Goal: Check status: Check status

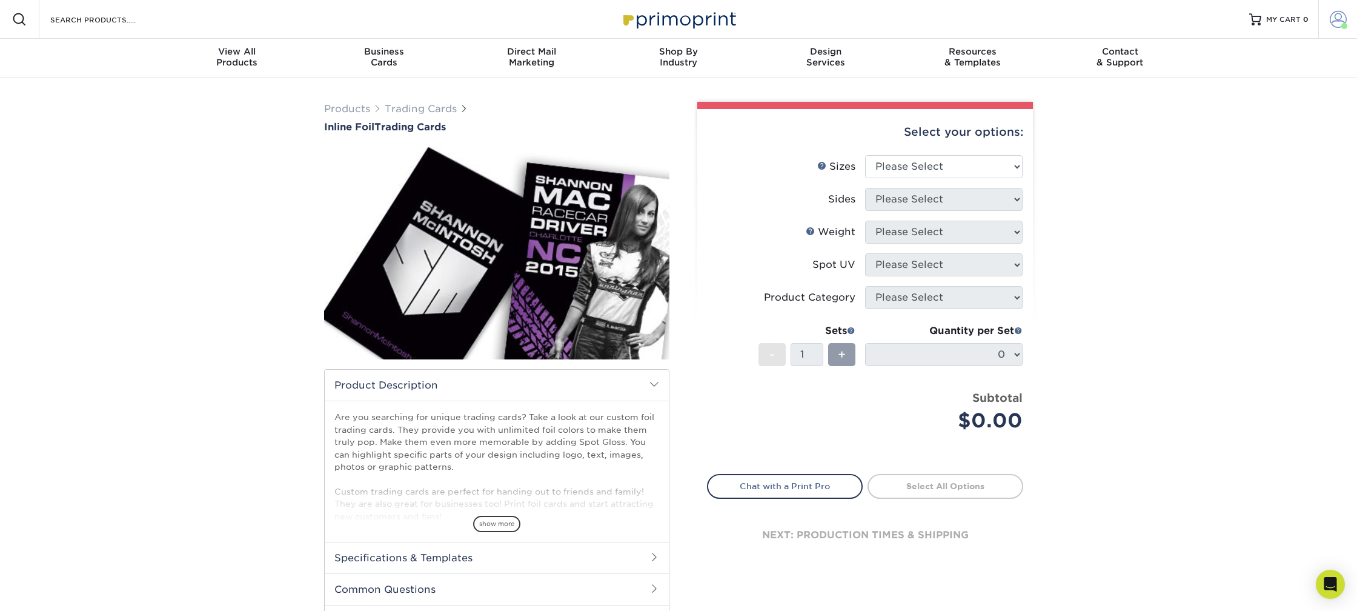
click at [1335, 21] on span at bounding box center [1338, 19] width 17 height 17
click at [1239, 99] on link "Active Orders" at bounding box center [1267, 102] width 152 height 16
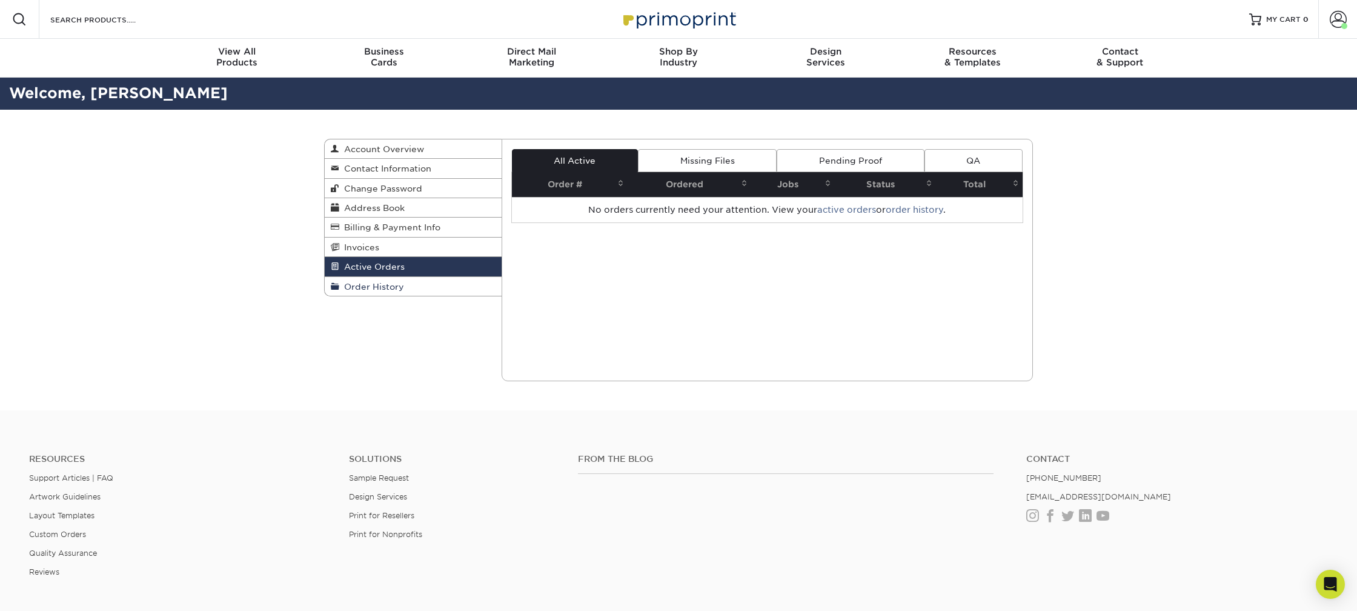
click at [402, 291] on span "Order History" at bounding box center [371, 287] width 65 height 10
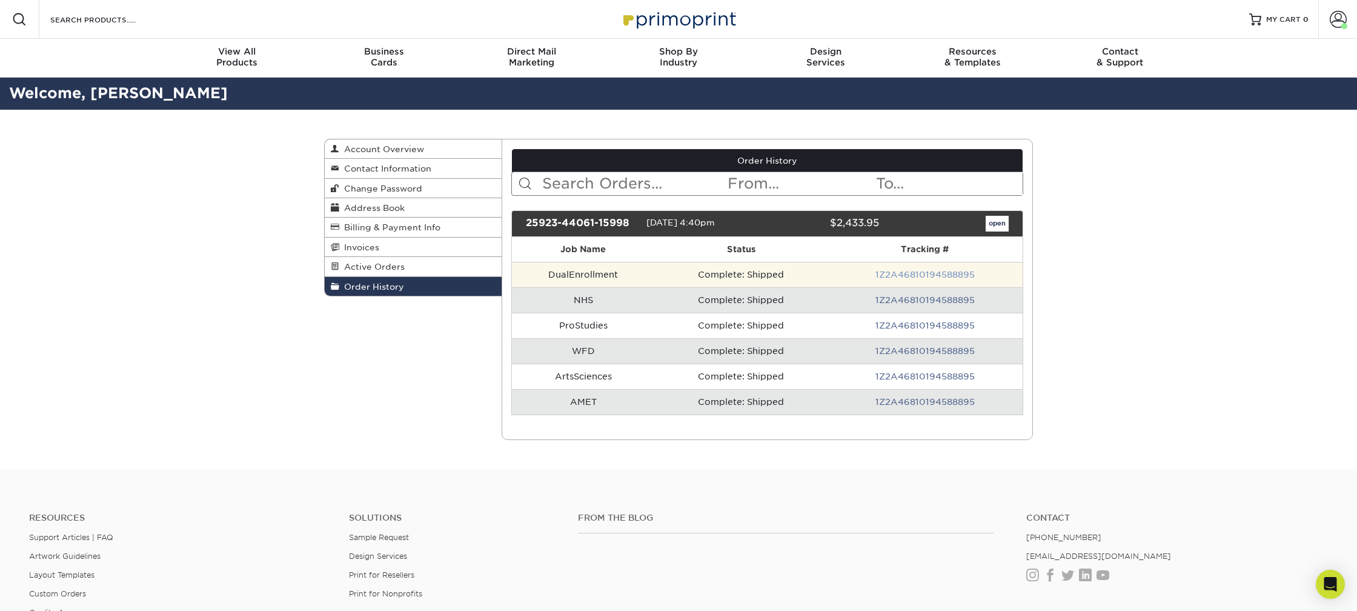
click at [918, 273] on link "1Z2A46810194588895" at bounding box center [925, 275] width 99 height 10
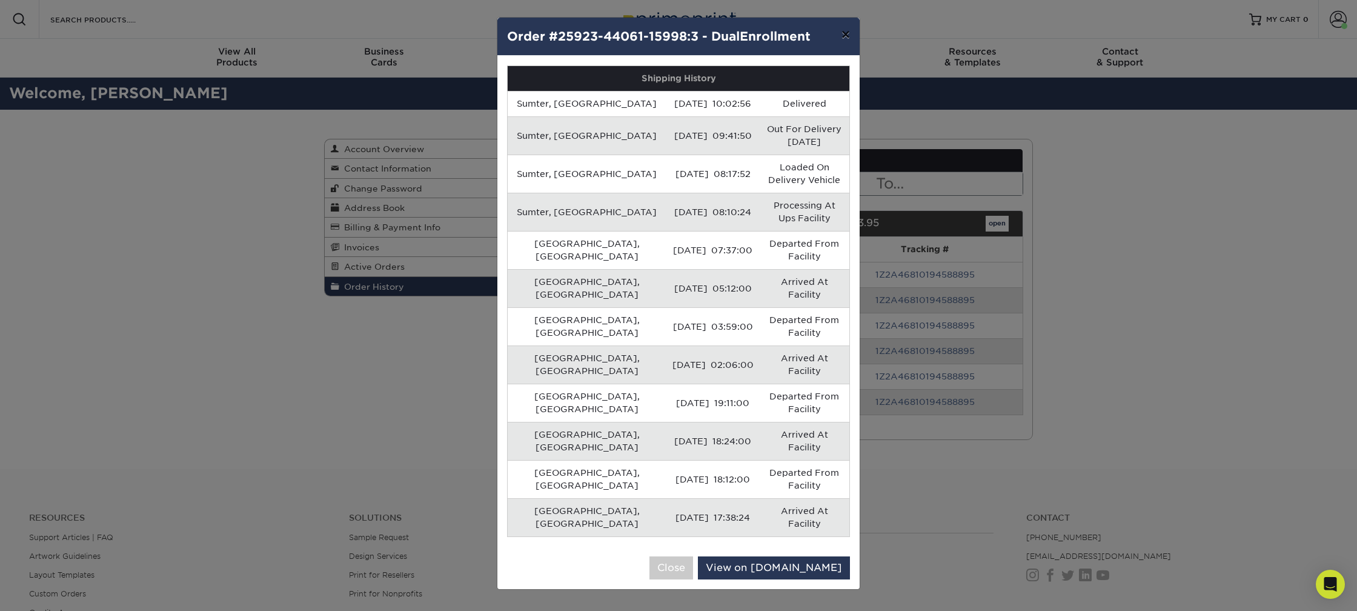
click at [845, 35] on button "×" at bounding box center [846, 35] width 28 height 34
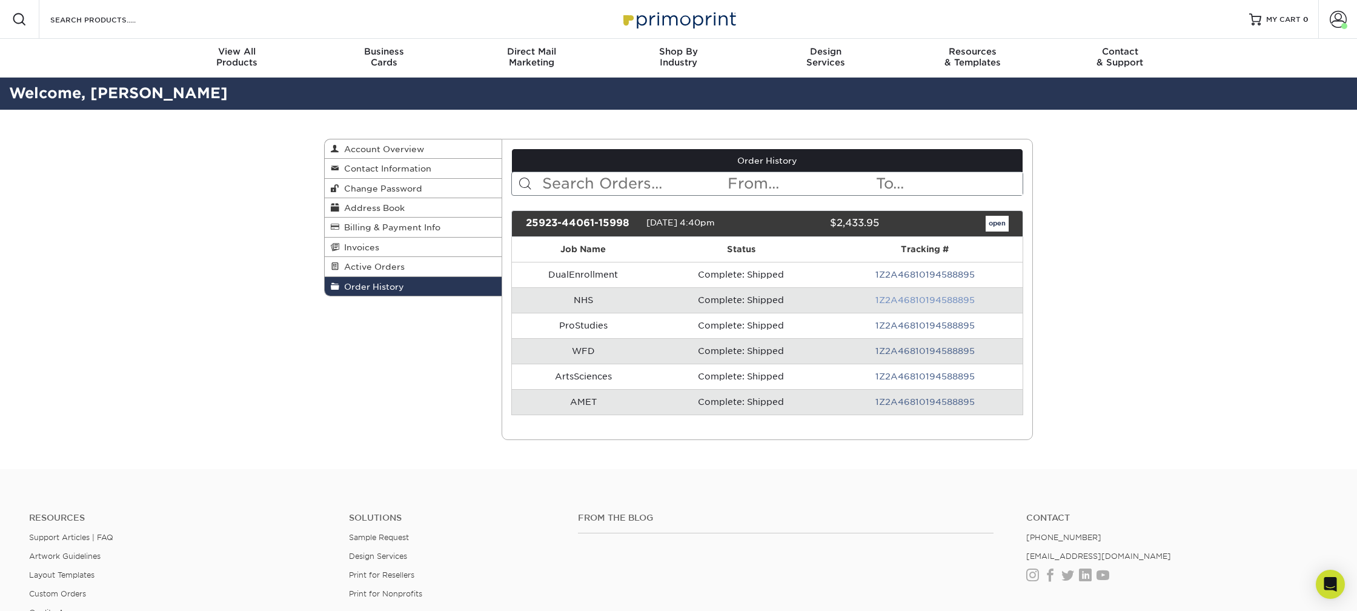
click at [909, 299] on link "1Z2A46810194588895" at bounding box center [925, 300] width 99 height 10
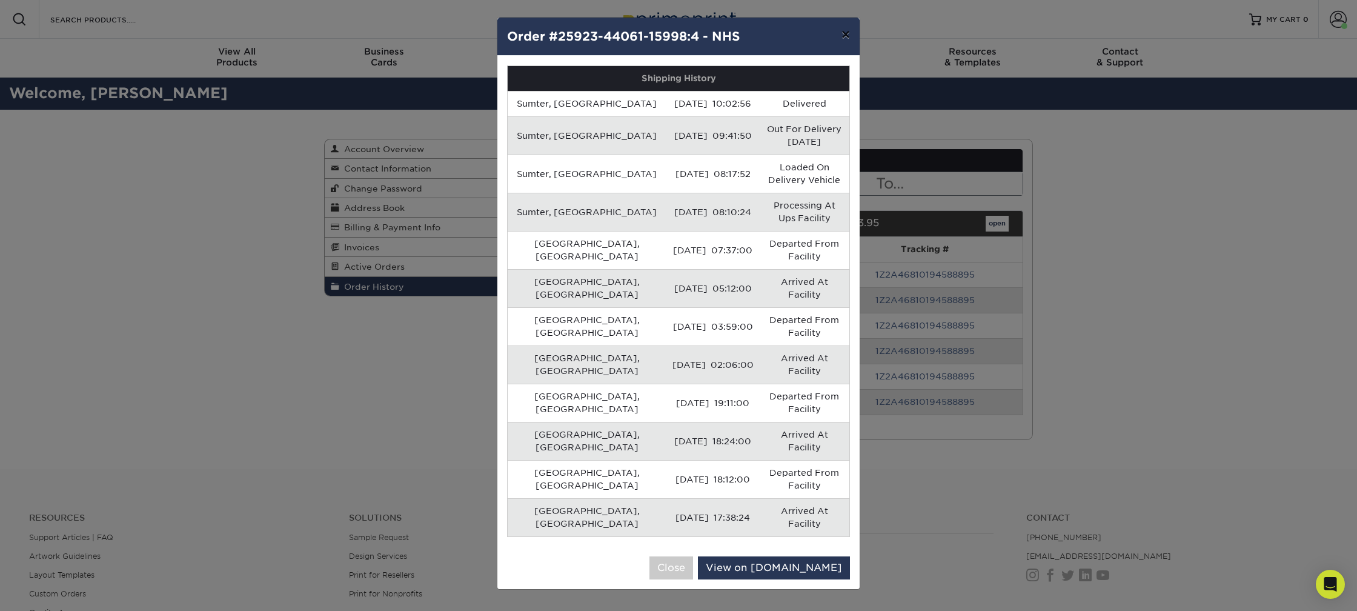
click at [851, 36] on button "×" at bounding box center [846, 35] width 28 height 34
